Goal: Find contact information: Find contact information

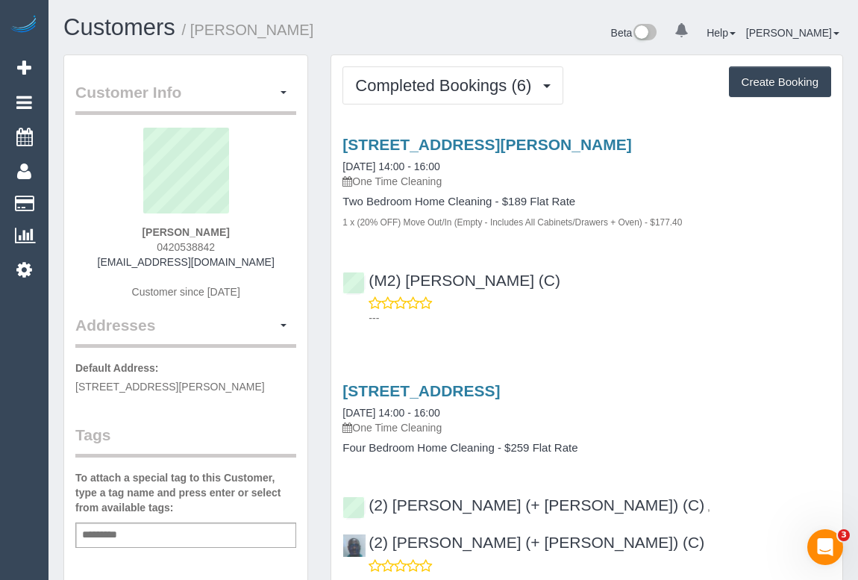
drag, startPoint x: 105, startPoint y: 260, endPoint x: 264, endPoint y: 258, distance: 158.9
click at [264, 258] on div "[PERSON_NAME] 0420538842 [EMAIL_ADDRESS][DOMAIN_NAME] Customer since [DATE]" at bounding box center [185, 221] width 221 height 187
copy link "[EMAIL_ADDRESS][DOMAIN_NAME]"
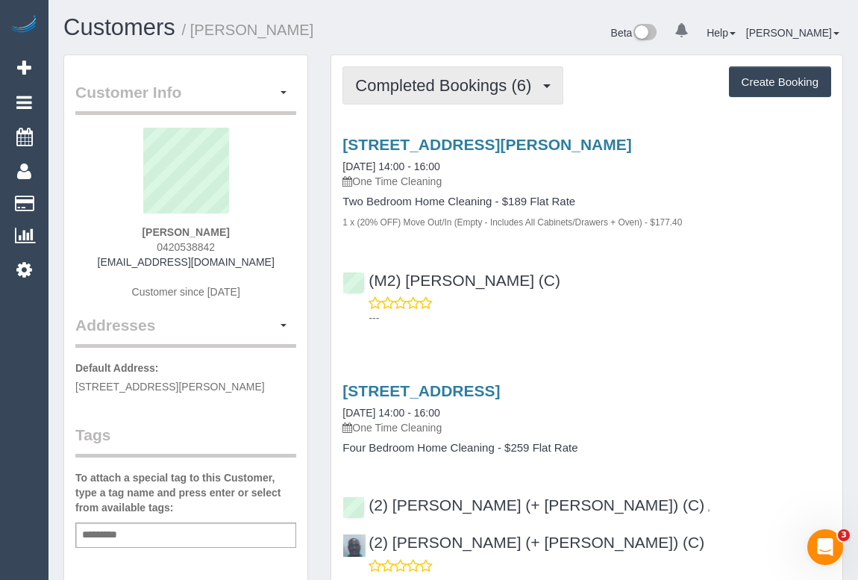
click at [455, 87] on span "Completed Bookings (6)" at bounding box center [447, 85] width 184 height 19
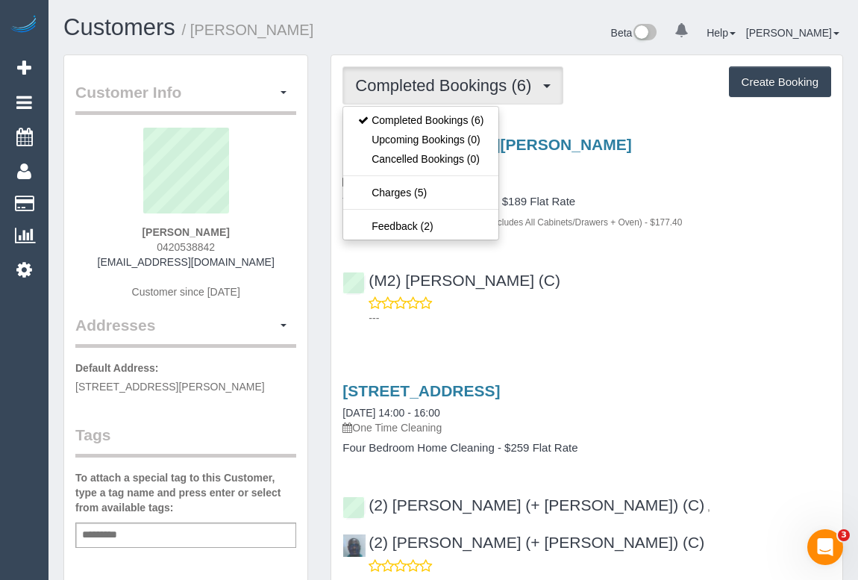
click at [650, 169] on div "45 Haig St, 601, Southbank, VIC 3006 23/08/2025 14:00 - 16:00 One Time Cleaning" at bounding box center [586, 163] width 489 height 54
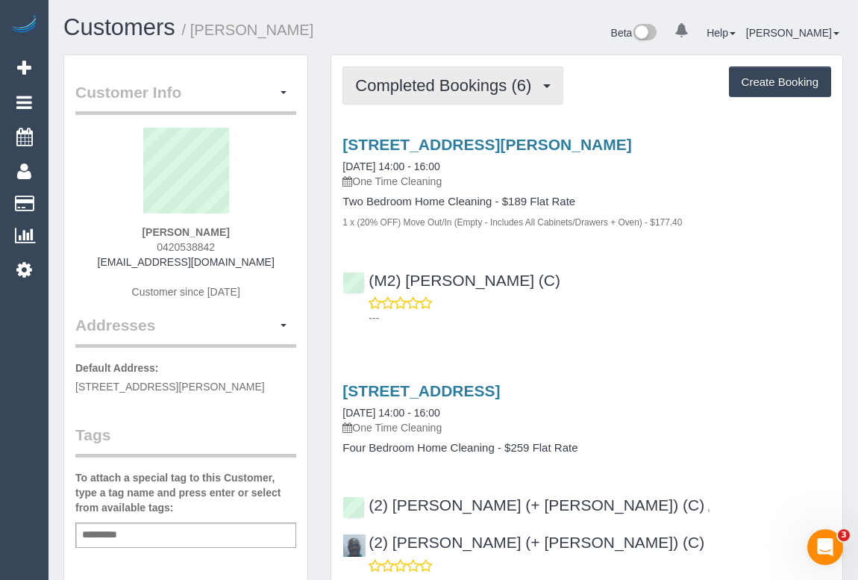
click at [466, 91] on span "Completed Bookings (6)" at bounding box center [447, 85] width 184 height 19
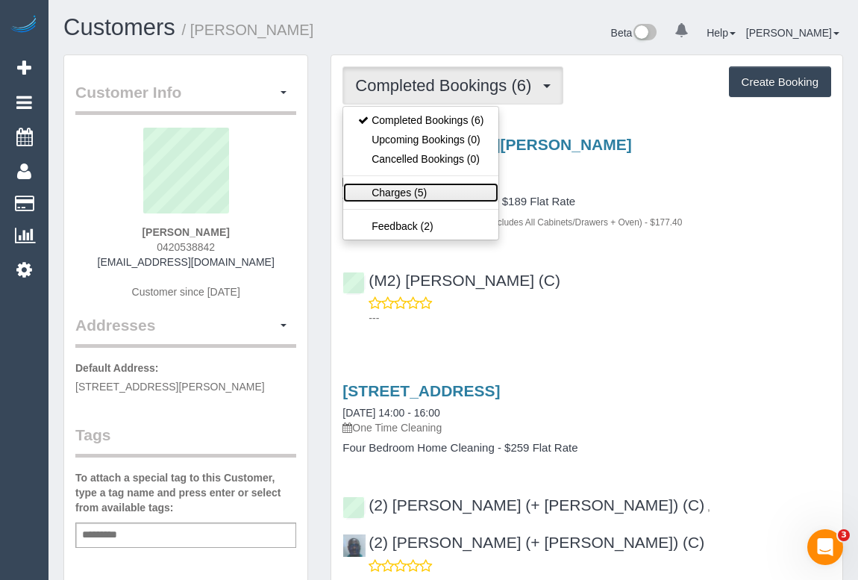
click at [396, 192] on link "Charges (5)" at bounding box center [420, 192] width 155 height 19
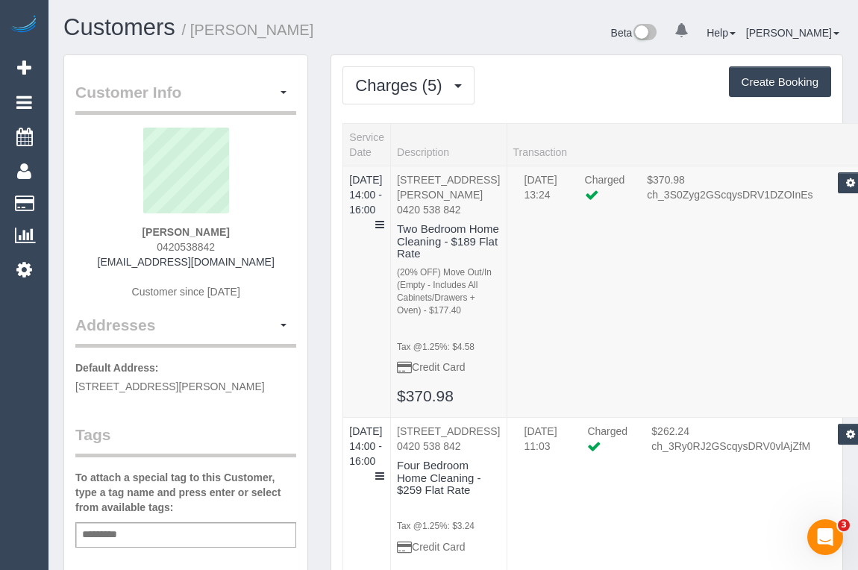
drag, startPoint x: 154, startPoint y: 247, endPoint x: 220, endPoint y: 254, distance: 66.8
click at [224, 245] on div "chaarvi mathur 0420538842 chaarvimathur04@gmail.com Customer since 2023" at bounding box center [185, 221] width 221 height 187
copy span "0420538842"
click at [140, 243] on div "chaarvi mathur 0420538842 chaarvimathur04@gmail.com Customer since 2023" at bounding box center [185, 221] width 221 height 187
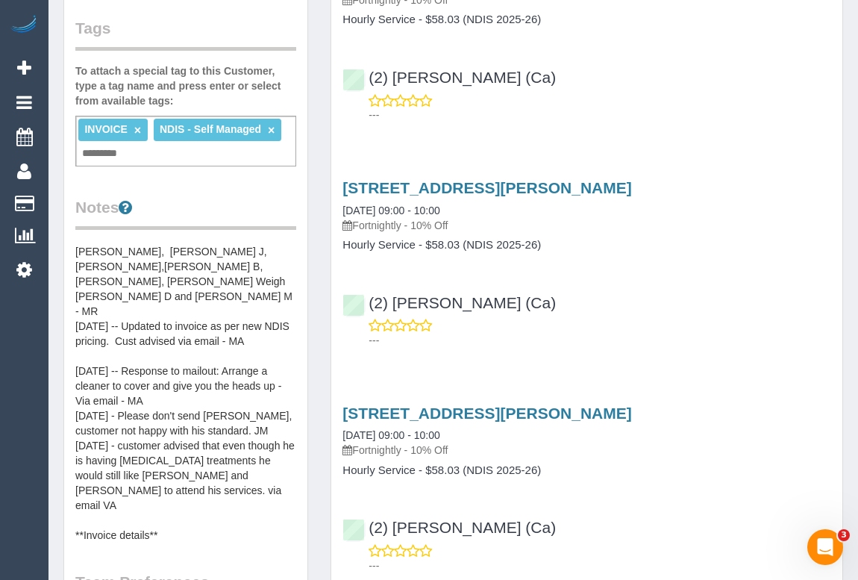
scroll to position [75, 0]
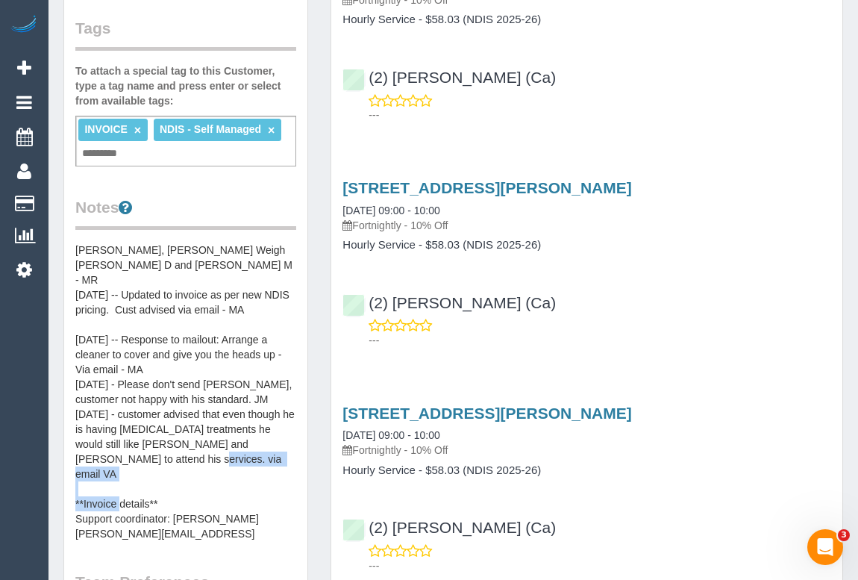
drag, startPoint x: 69, startPoint y: 473, endPoint x: 240, endPoint y: 473, distance: 170.1
click at [240, 473] on div "Customer Info Edit Contact Info Send Message Email Preferences Special Sales Ta…" at bounding box center [185, 366] width 243 height 1434
copy pre "[PERSON_NAME][EMAIL_ADDRESS][DOMAIN_NAME]"
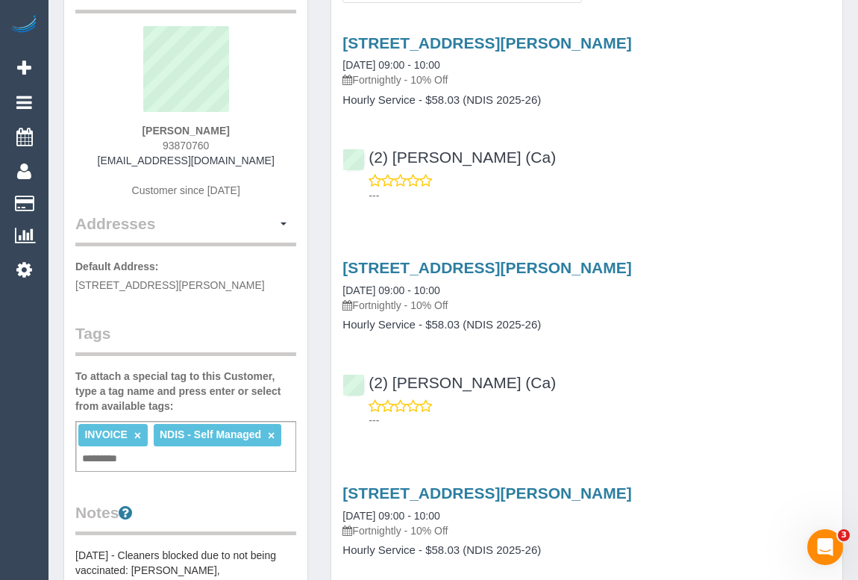
scroll to position [0, 0]
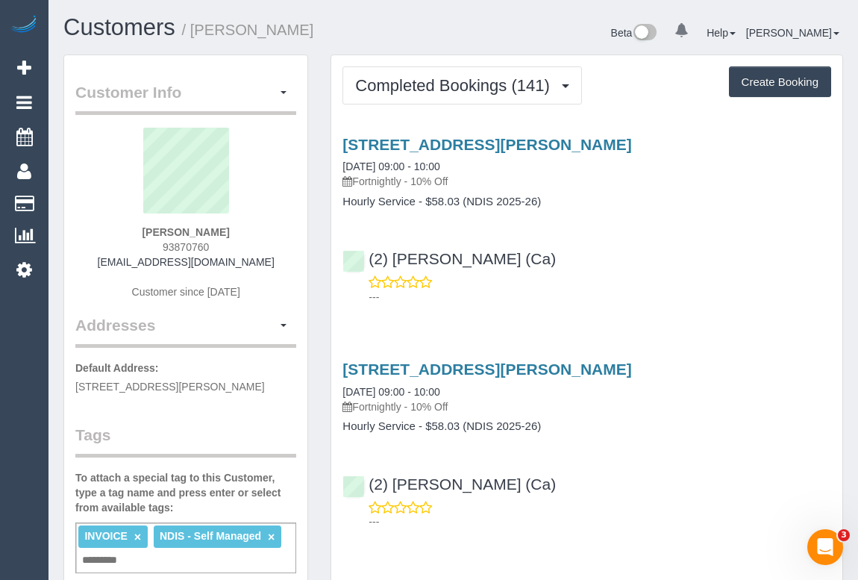
drag, startPoint x: 140, startPoint y: 231, endPoint x: 240, endPoint y: 231, distance: 100.0
click at [240, 231] on div "[PERSON_NAME] 93870760 [EMAIL_ADDRESS][DOMAIN_NAME] Customer since [DATE]" at bounding box center [185, 221] width 221 height 187
copy strong "[PERSON_NAME]"
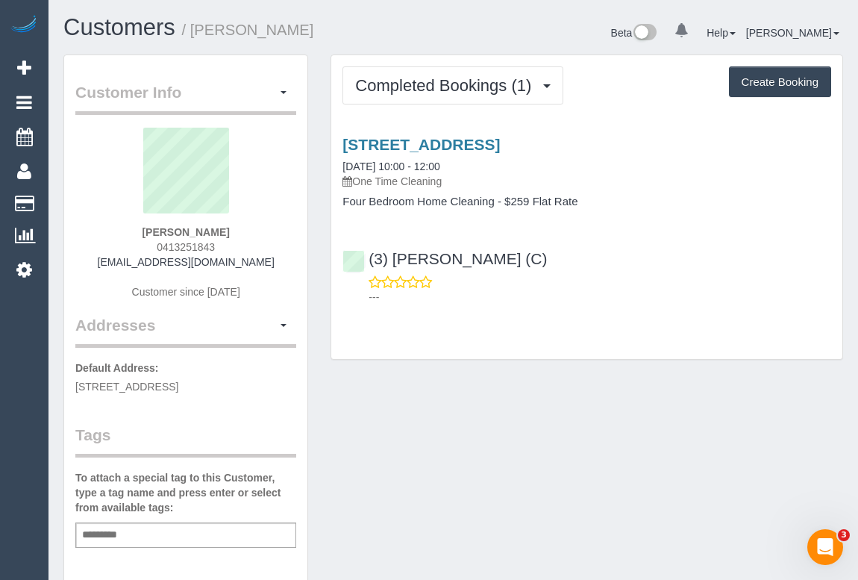
drag, startPoint x: 133, startPoint y: 231, endPoint x: 284, endPoint y: 234, distance: 151.5
click at [284, 234] on div "Mohammed Farooq 0413251843 farooq_145@yahoo.com Customer since 2025" at bounding box center [185, 221] width 221 height 187
copy strong "Mohammed Farooq"
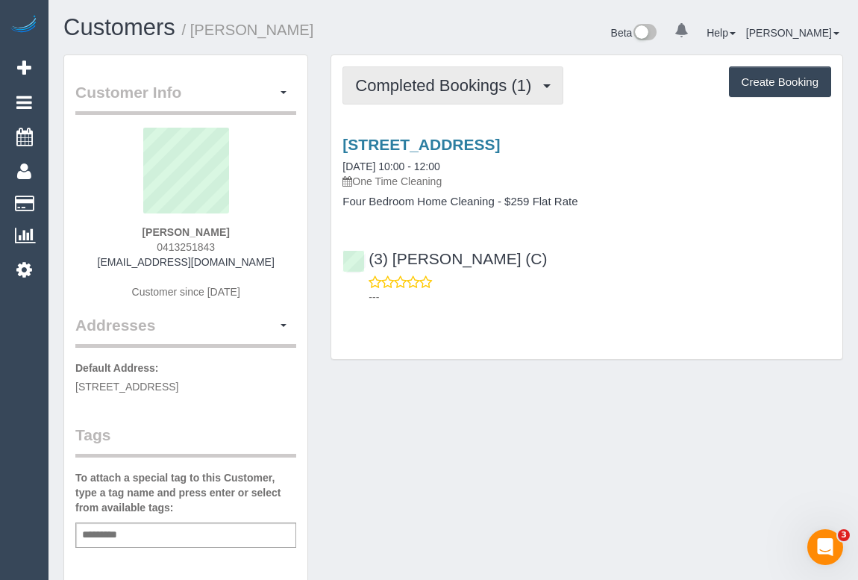
click at [448, 87] on span "Completed Bookings (1)" at bounding box center [447, 85] width 184 height 19
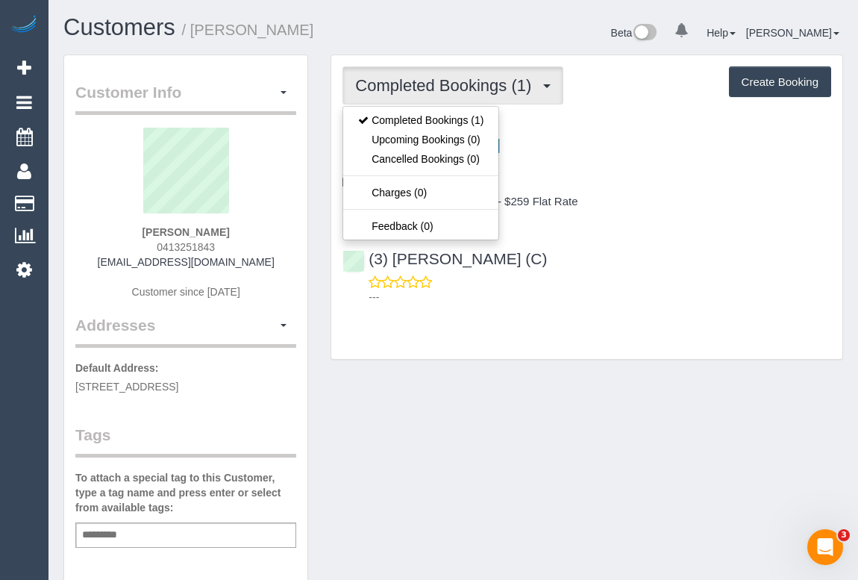
click at [590, 432] on div "Customer Info Edit Contact Info Send Message Email Preferences Special Sales Ta…" at bounding box center [453, 554] width 802 height 1000
